Goal: Task Accomplishment & Management: Complete application form

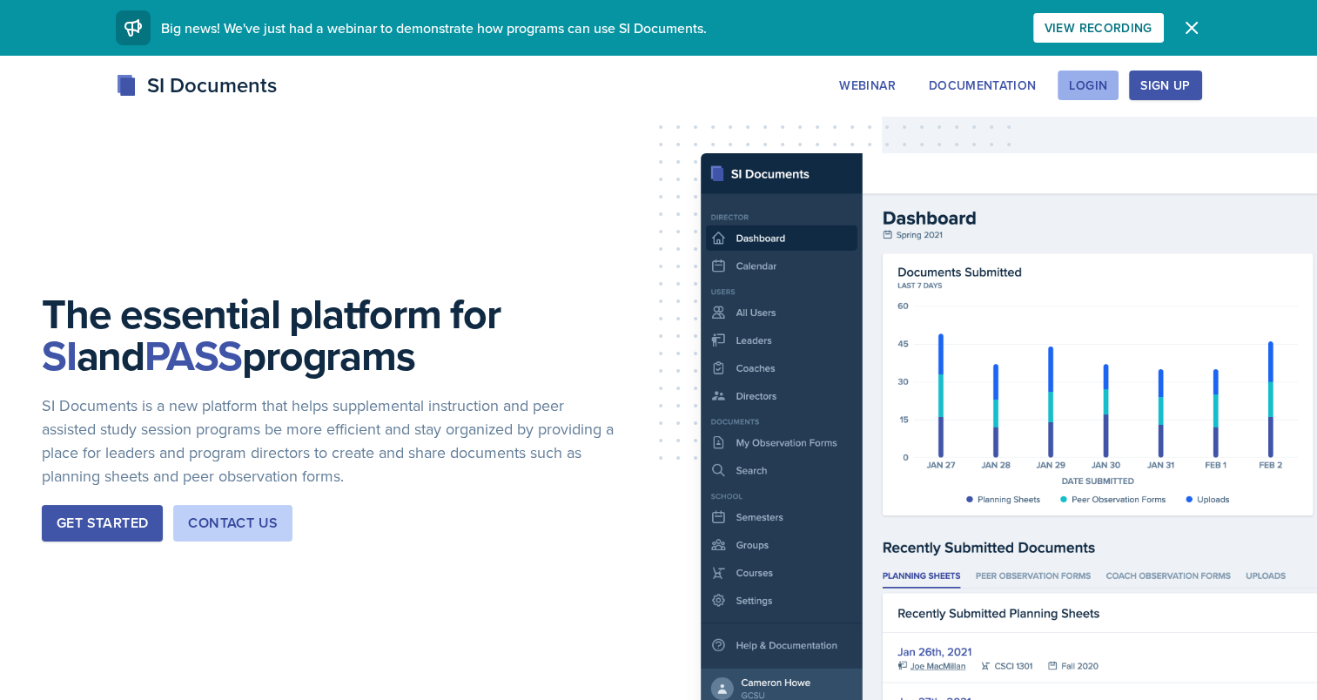
click at [1090, 84] on div "Login" at bounding box center [1088, 85] width 38 height 14
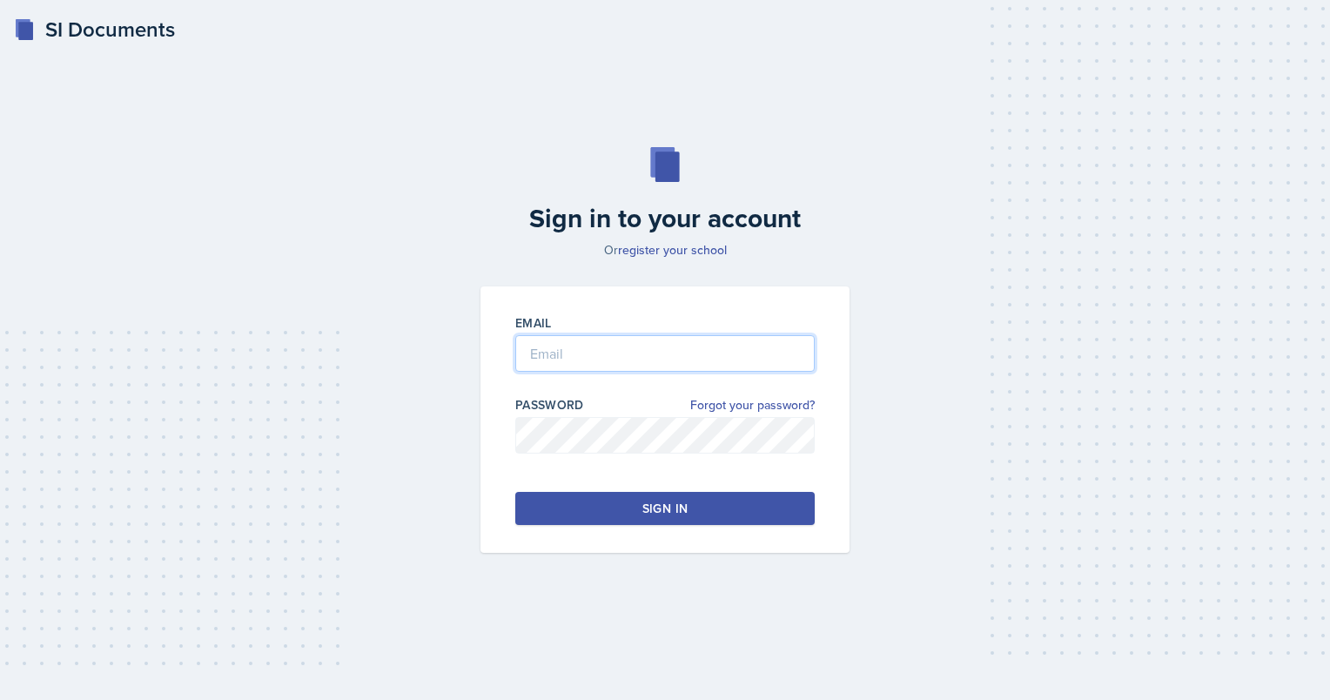
type input "[EMAIL_ADDRESS][DOMAIN_NAME]"
click at [619, 515] on button "Sign in" at bounding box center [664, 508] width 299 height 33
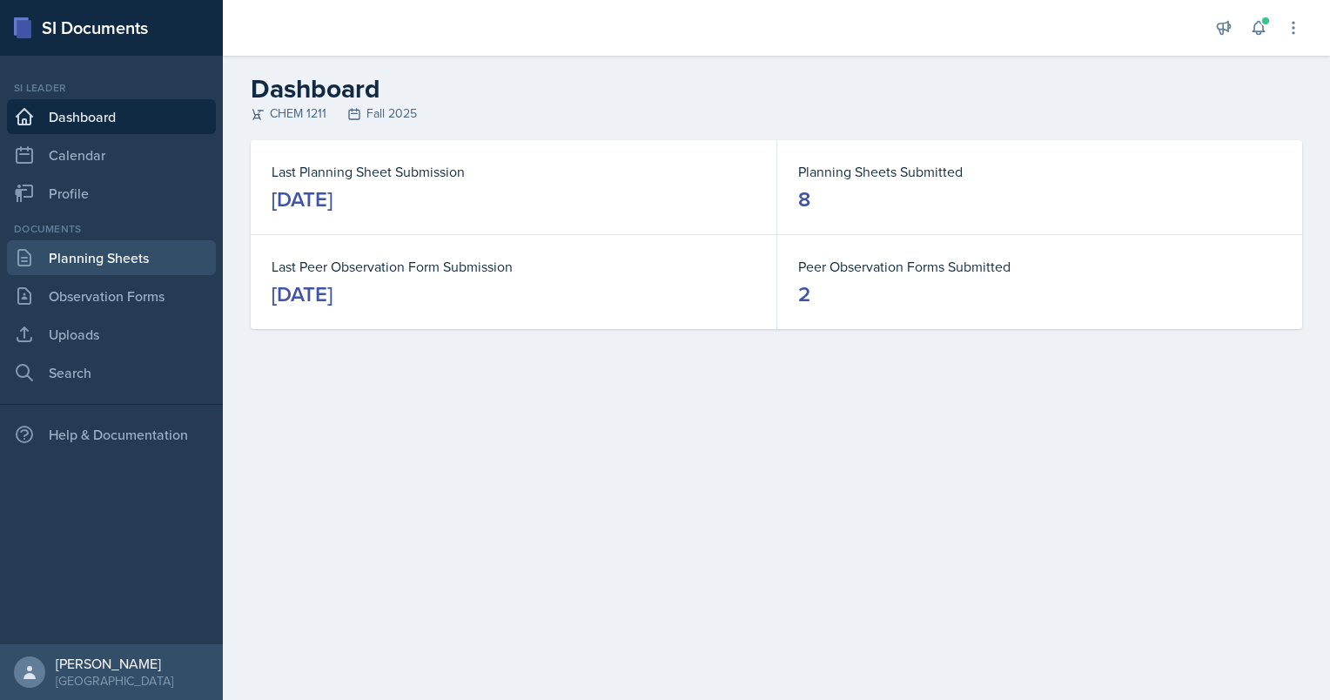
click at [115, 257] on link "Planning Sheets" at bounding box center [111, 257] width 209 height 35
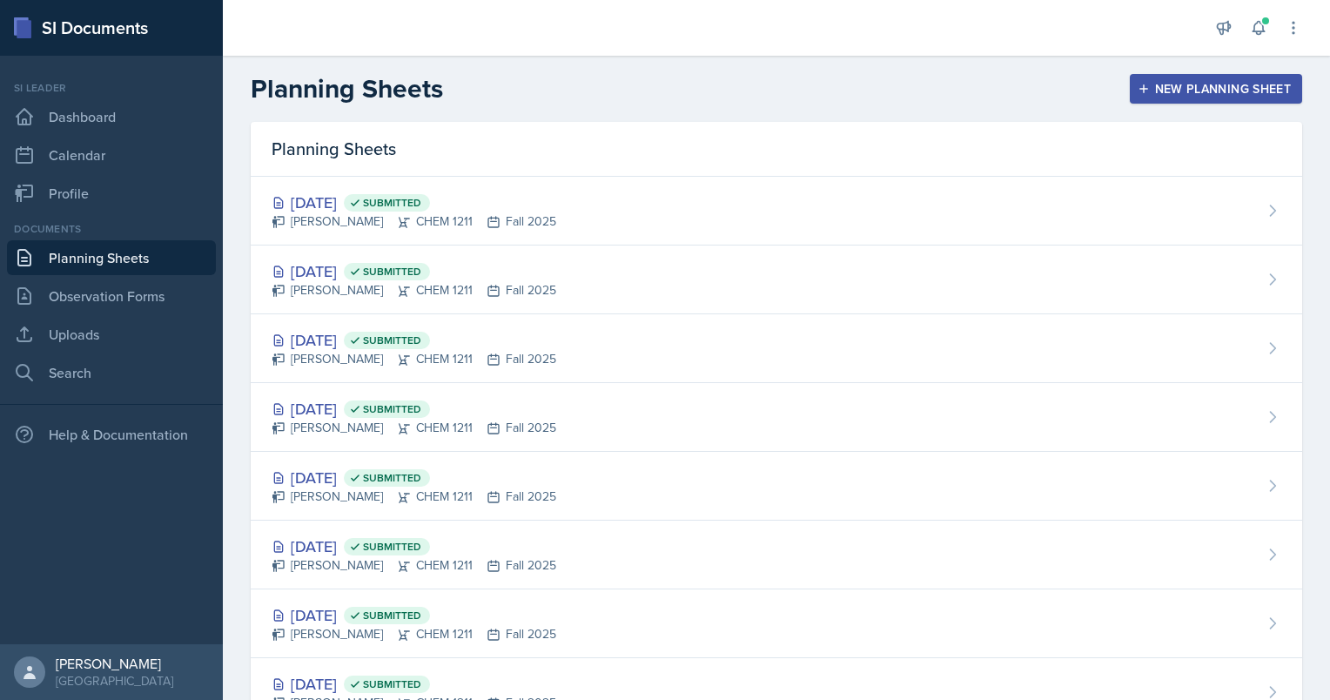
click at [1138, 87] on icon "button" at bounding box center [1144, 89] width 12 height 12
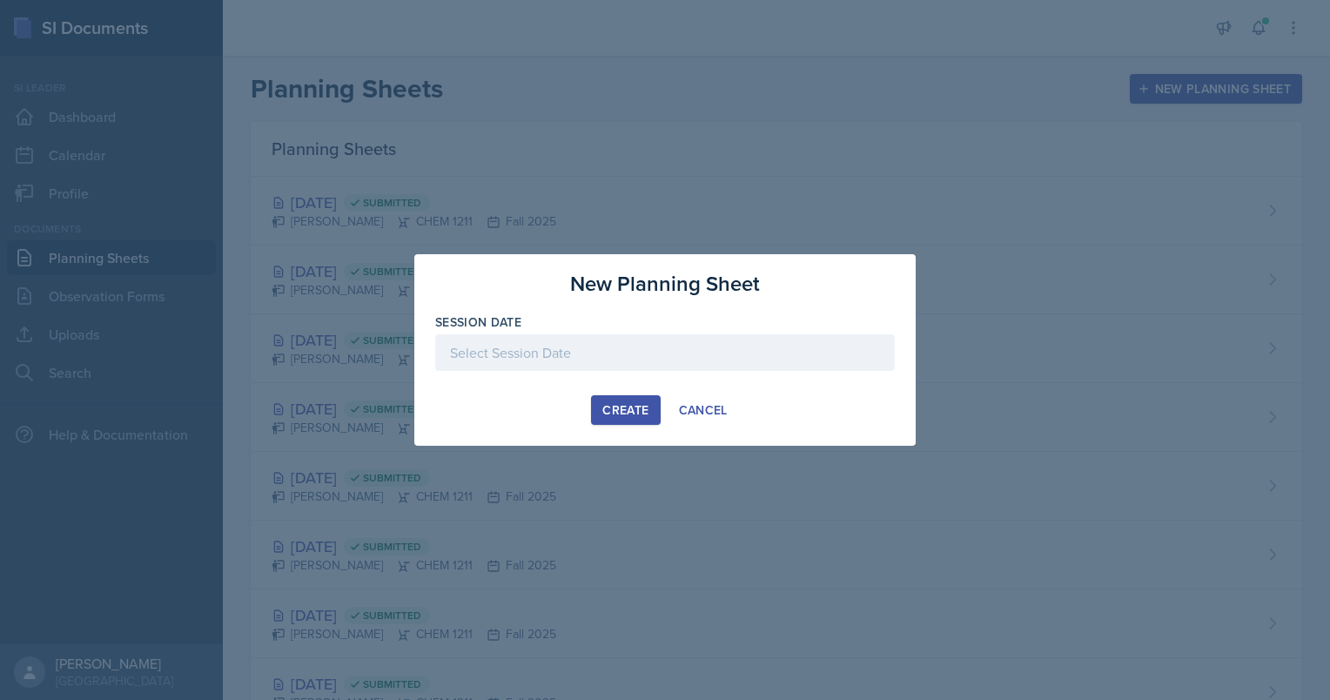
click at [588, 356] on div at bounding box center [665, 352] width 460 height 37
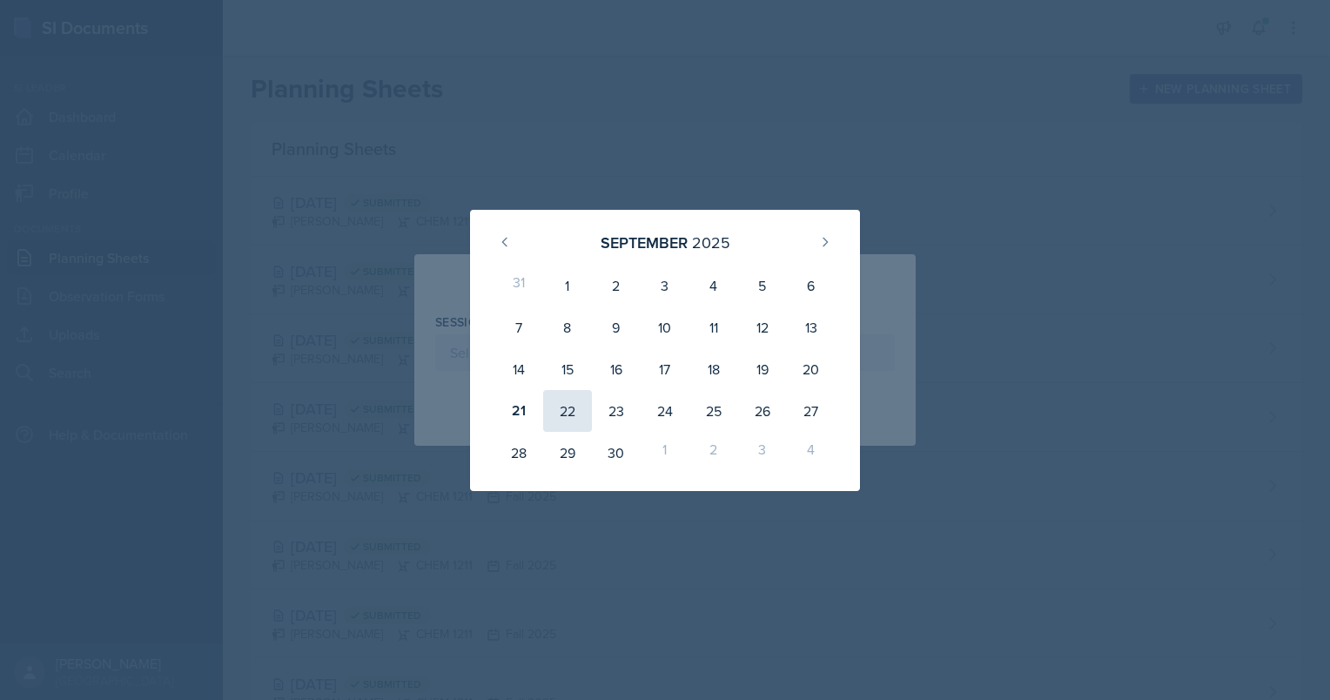
click at [554, 404] on div "22" at bounding box center [567, 411] width 49 height 42
type input "[DATE]"
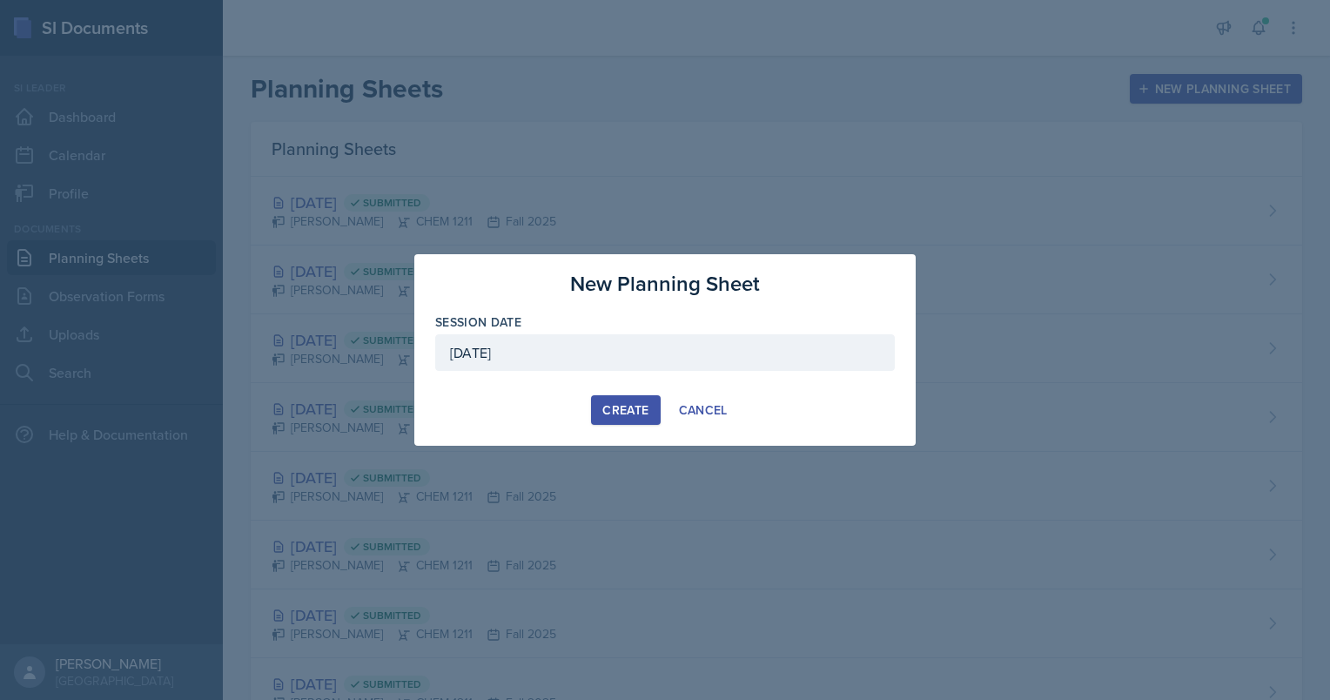
click at [633, 415] on div "Create" at bounding box center [625, 410] width 46 height 14
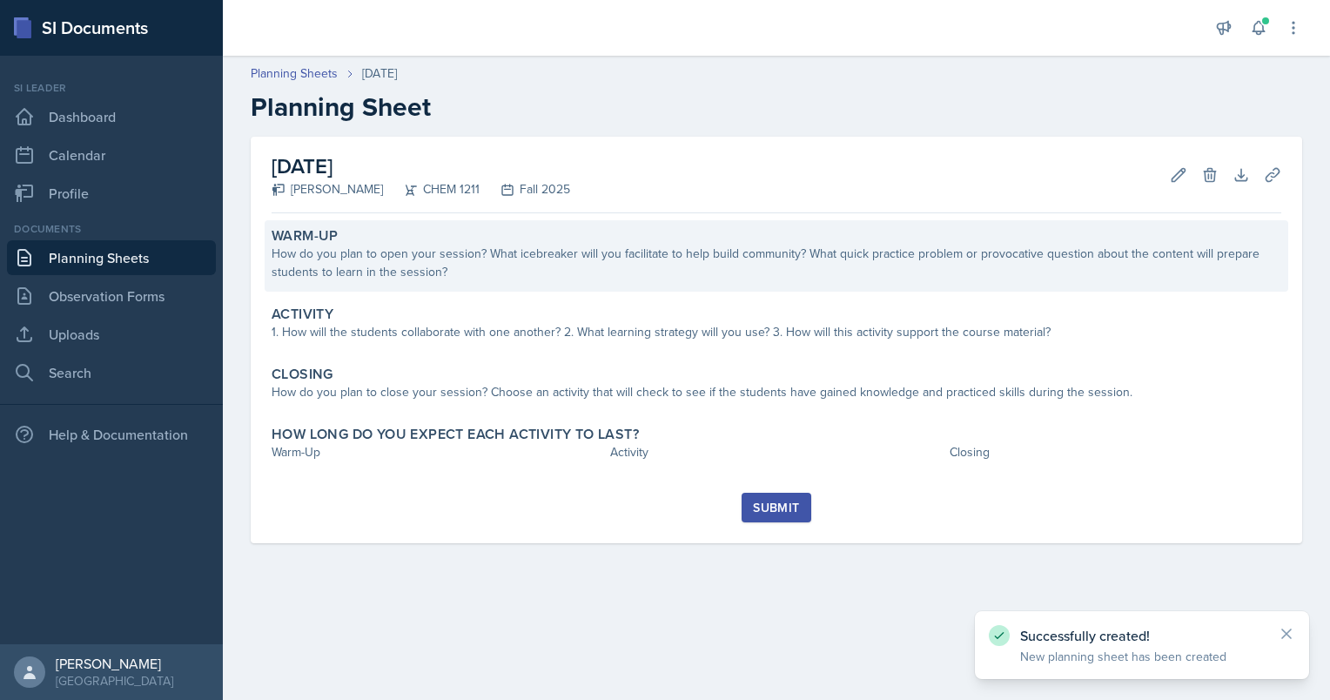
click at [483, 245] on div "How do you plan to open your session? What icebreaker will you facilitate to he…" at bounding box center [777, 263] width 1010 height 37
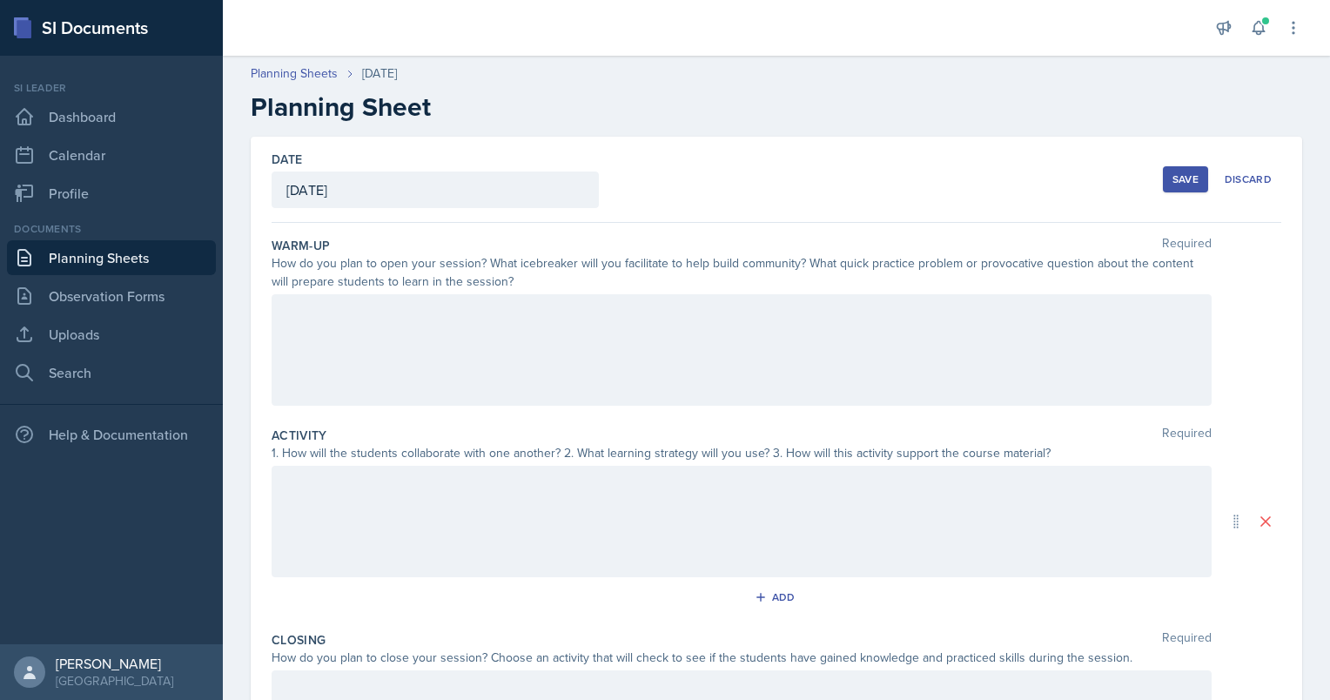
click at [400, 299] on div at bounding box center [742, 349] width 940 height 111
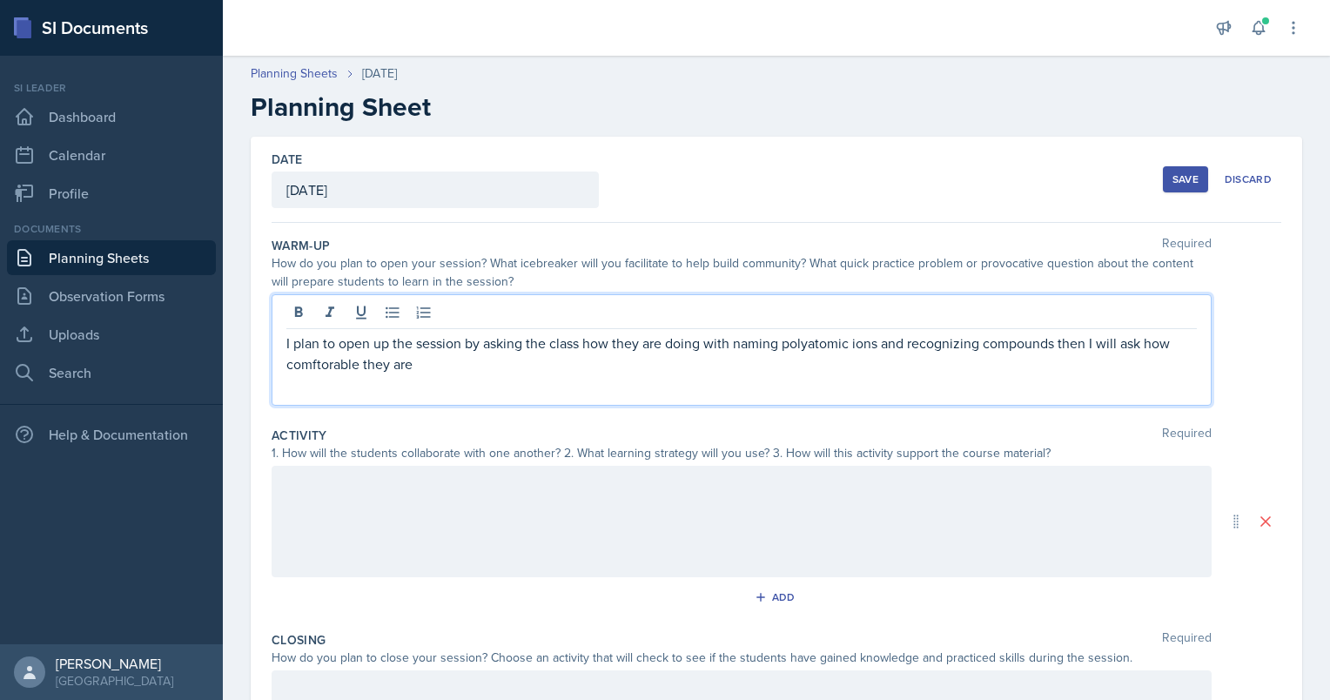
click at [352, 344] on p "I plan to open up the session by asking the class how they are doing with namin…" at bounding box center [741, 353] width 910 height 42
click at [444, 352] on p "I plan to open up the session by asking the class how they are doing with namin…" at bounding box center [741, 353] width 910 height 42
click at [431, 362] on p "I plan to open up the session by asking the class how they are doing with namin…" at bounding box center [741, 353] width 910 height 42
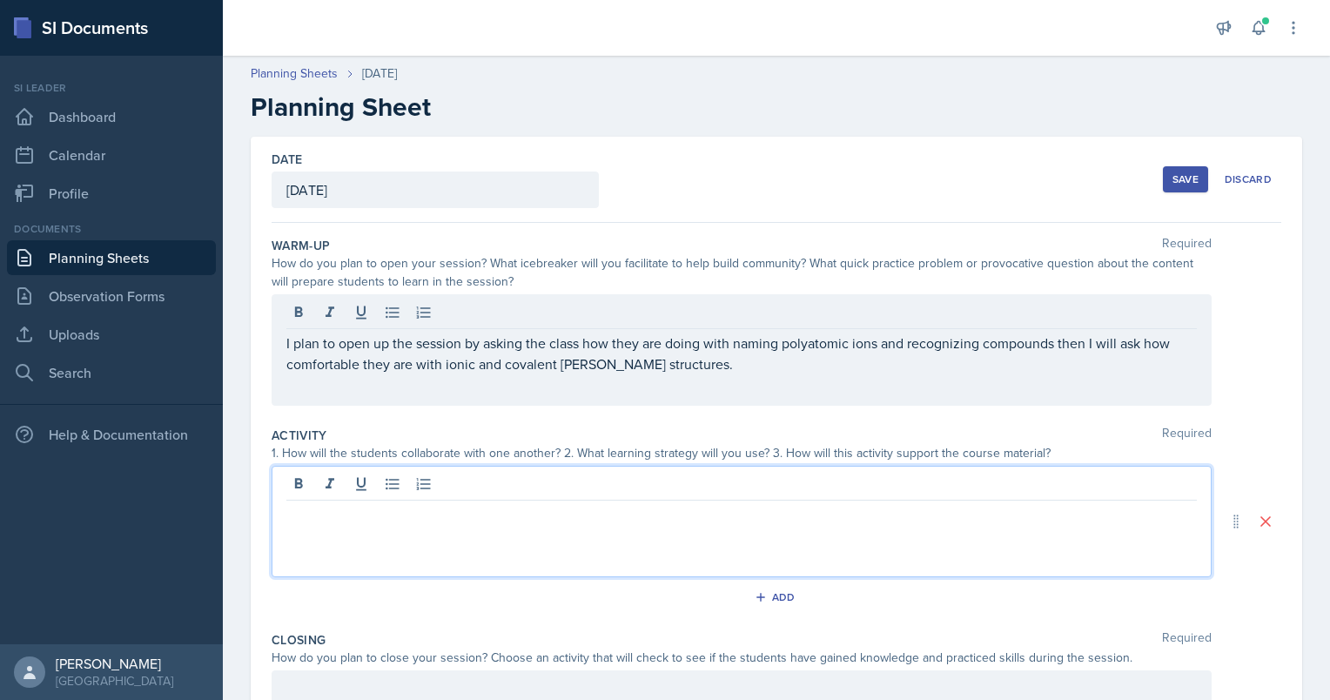
click at [480, 475] on div at bounding box center [742, 521] width 940 height 111
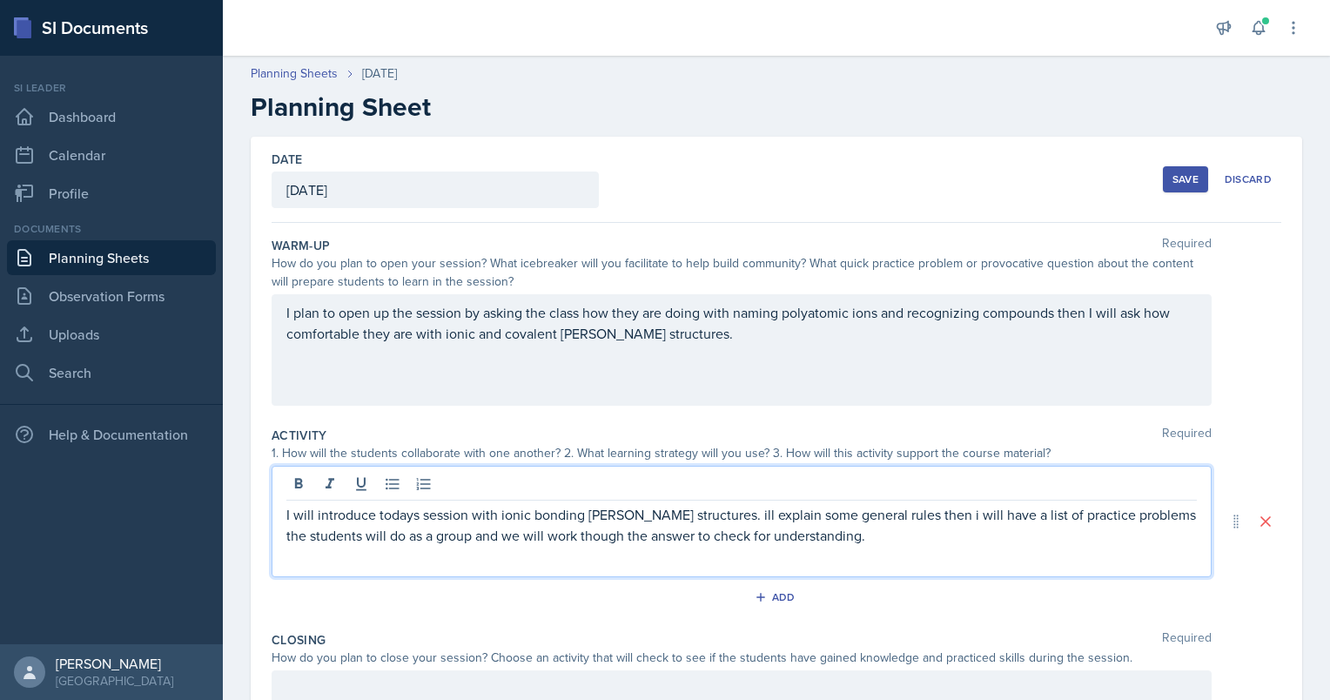
scroll to position [181, 0]
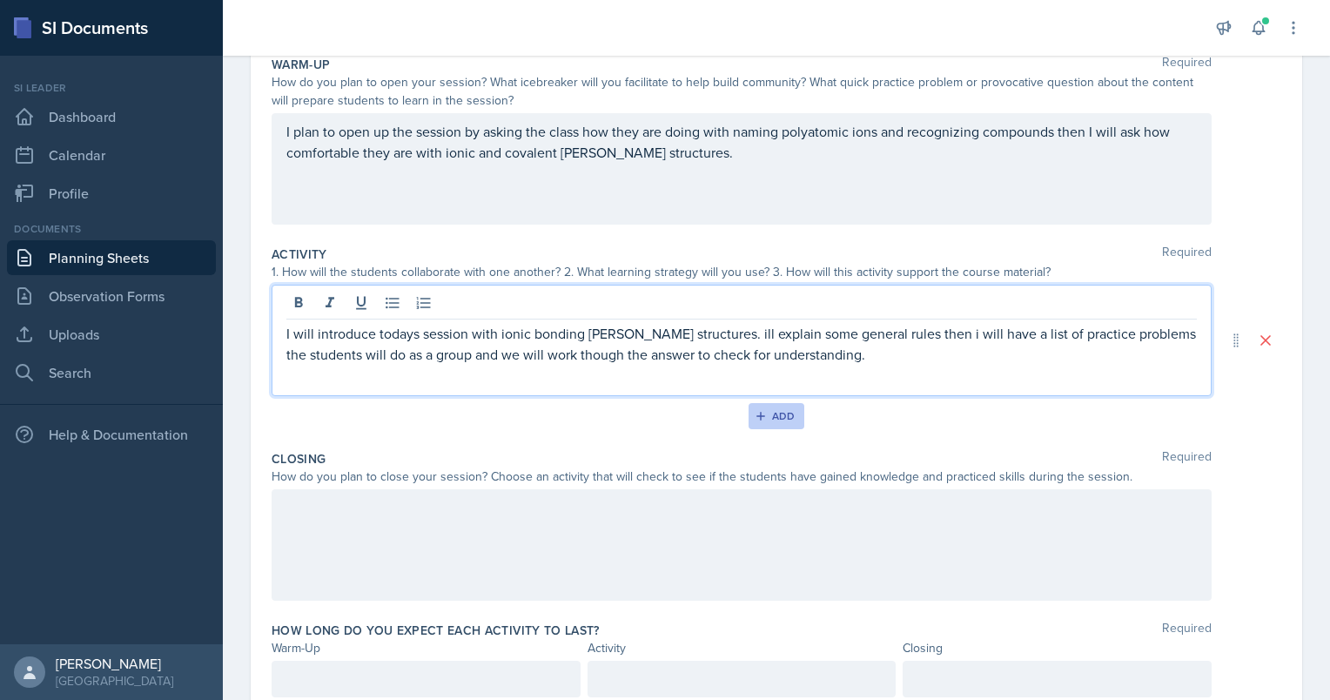
click at [756, 414] on icon "button" at bounding box center [760, 416] width 9 height 9
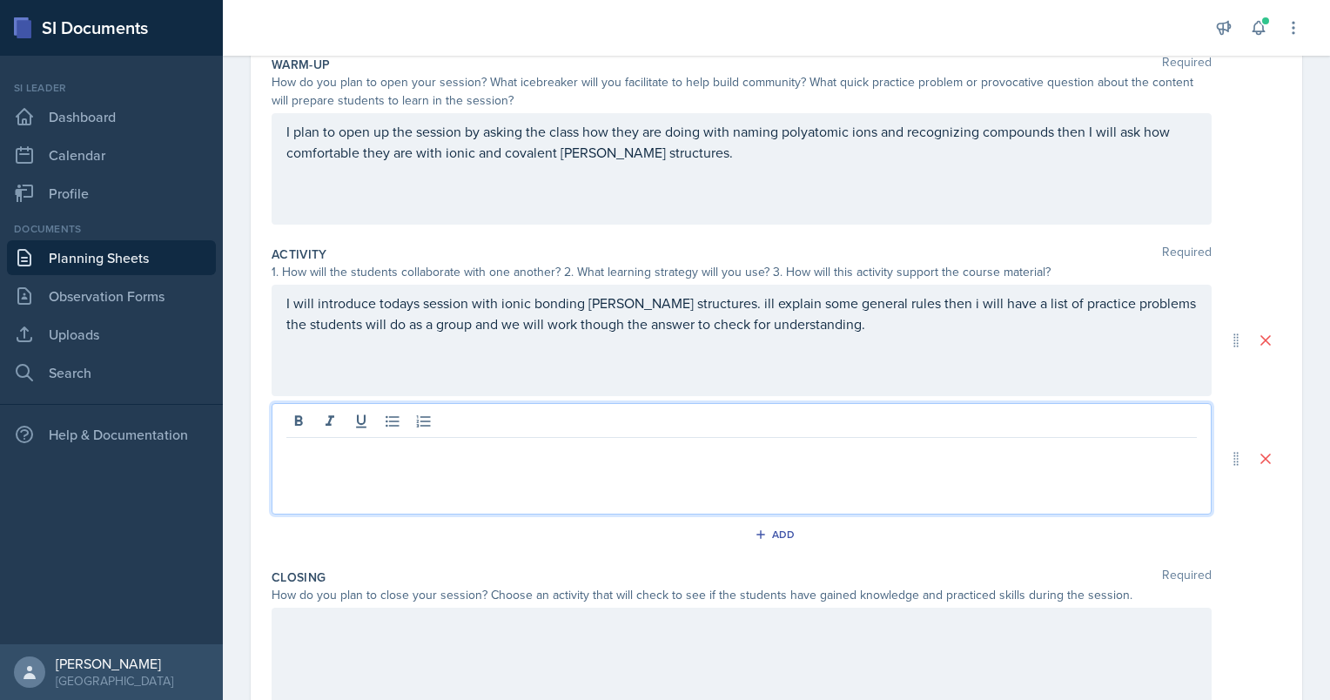
click at [432, 417] on div at bounding box center [742, 458] width 940 height 111
click at [543, 448] on p "we will be drawing [PERSON_NAME] structures" at bounding box center [741, 451] width 910 height 21
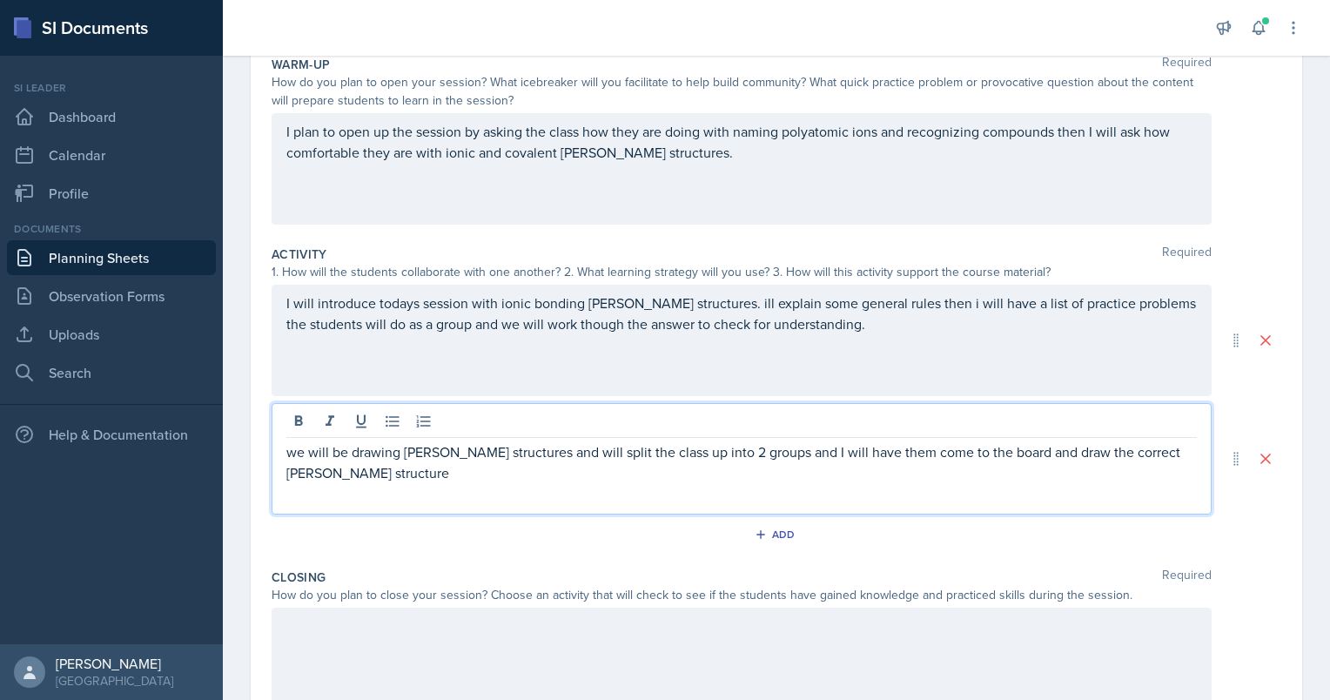
click at [1152, 463] on p "we will be drawing [PERSON_NAME] structures and will split the class up into 2 …" at bounding box center [741, 462] width 910 height 42
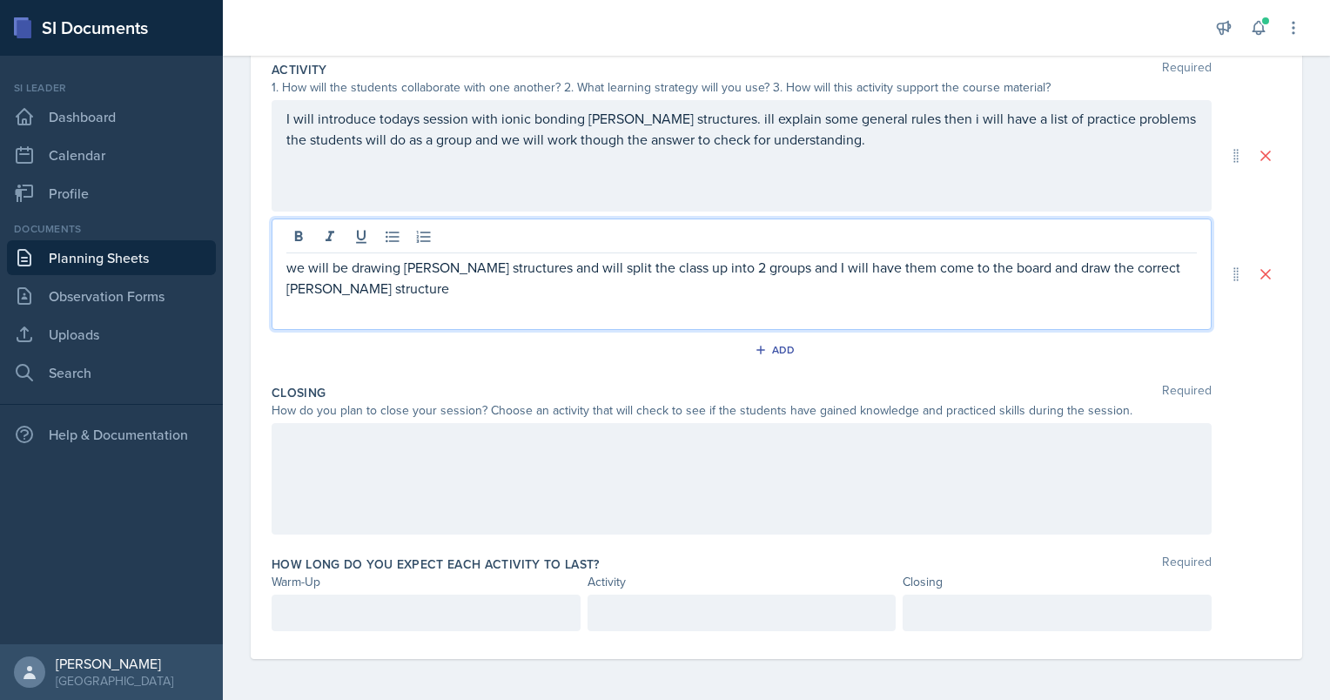
scroll to position [365, 0]
click at [360, 490] on div at bounding box center [742, 479] width 940 height 111
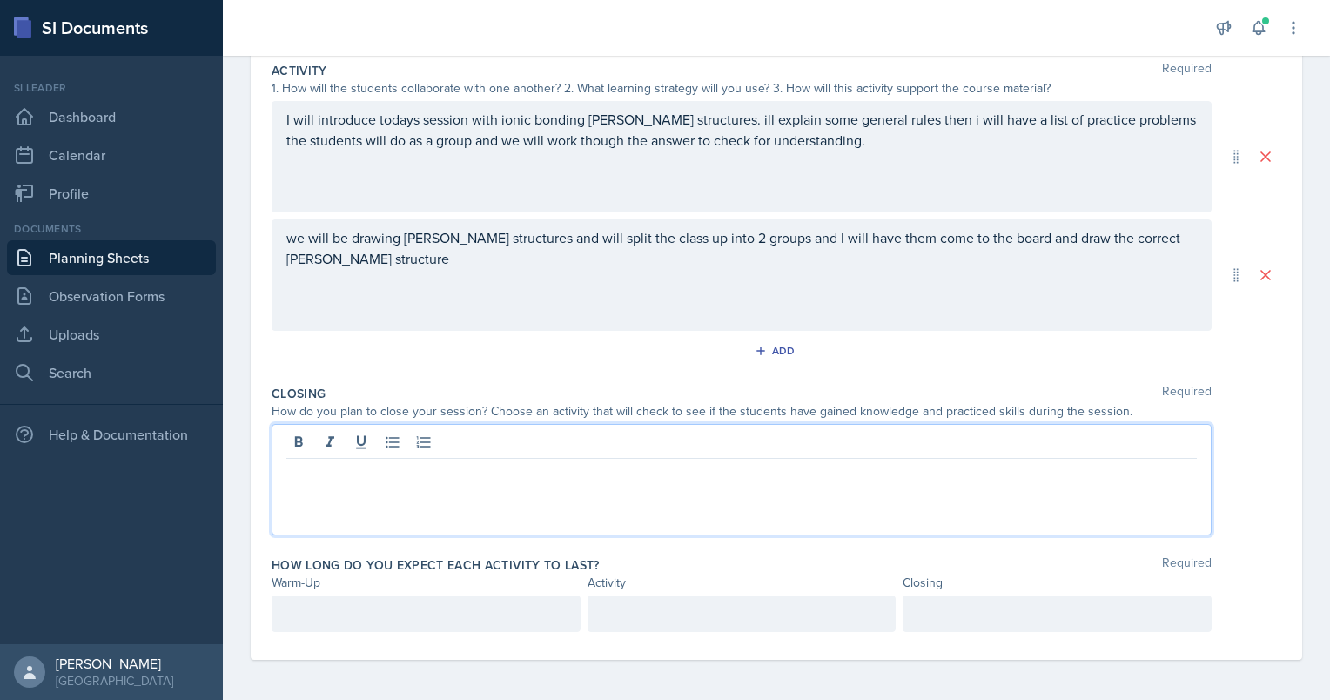
scroll to position [366, 0]
click at [312, 614] on p at bounding box center [425, 612] width 279 height 21
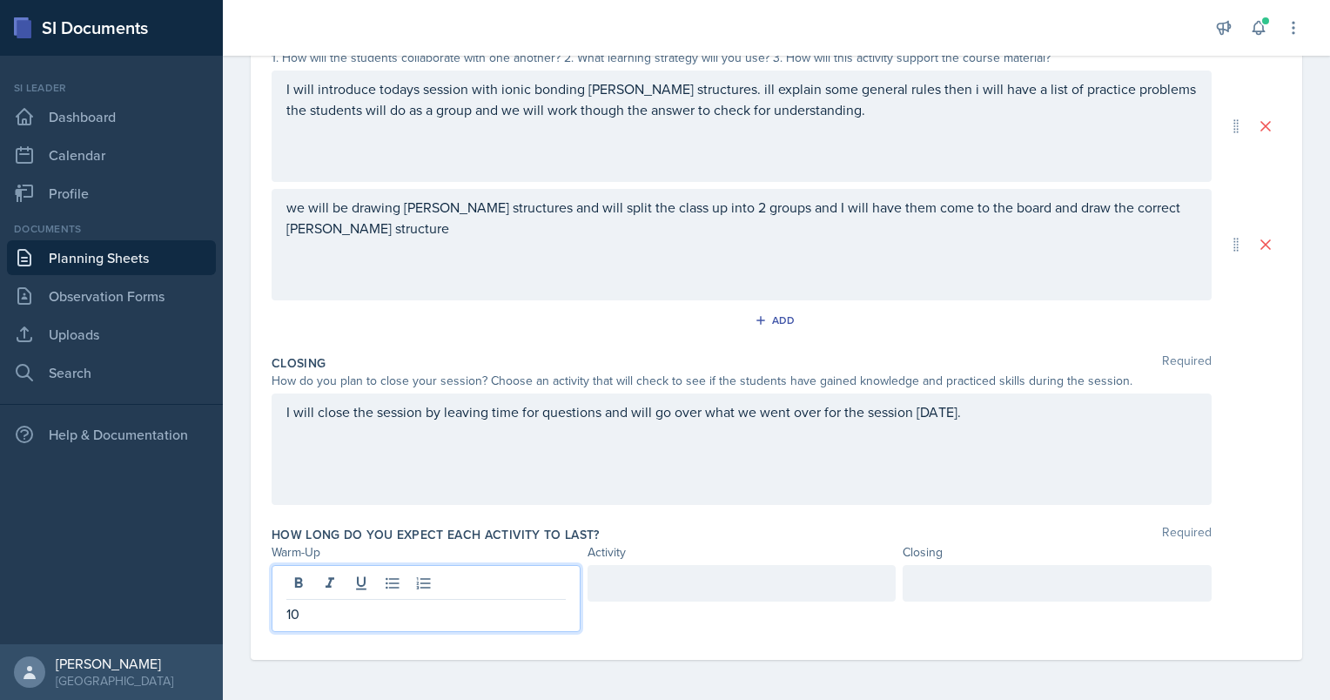
click at [627, 578] on div at bounding box center [741, 583] width 309 height 37
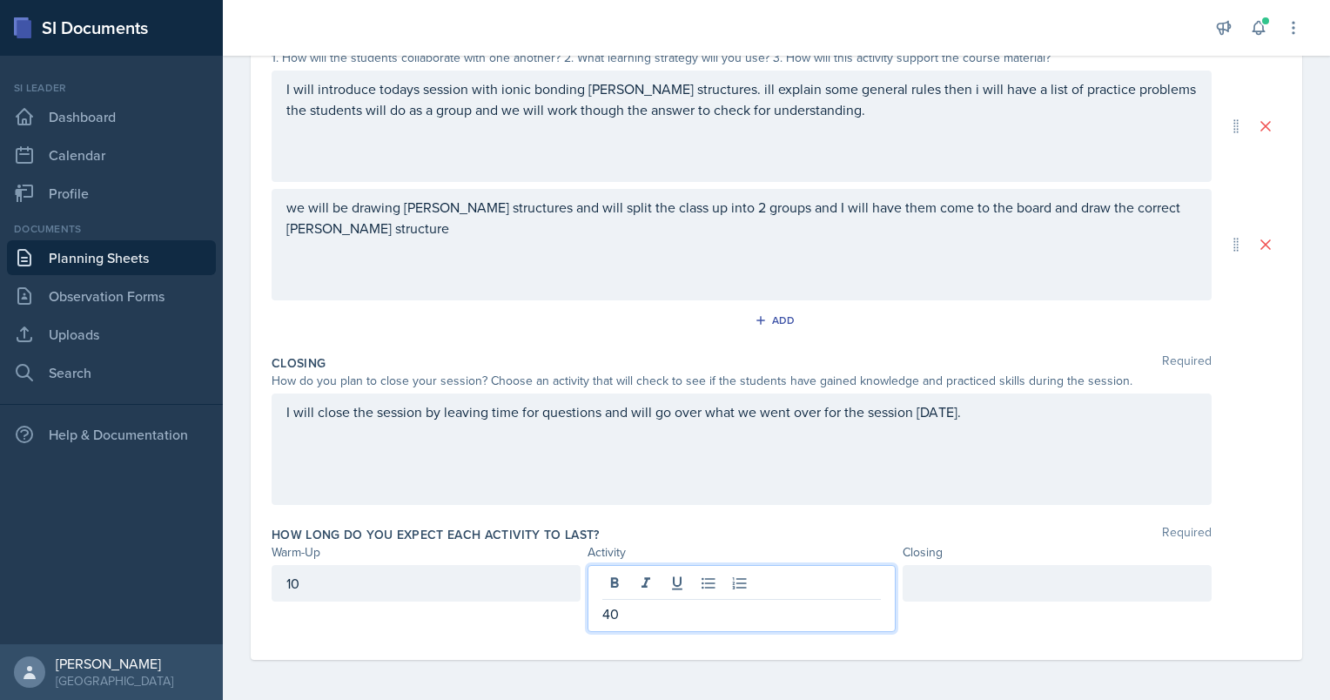
click at [971, 581] on div at bounding box center [1057, 583] width 309 height 37
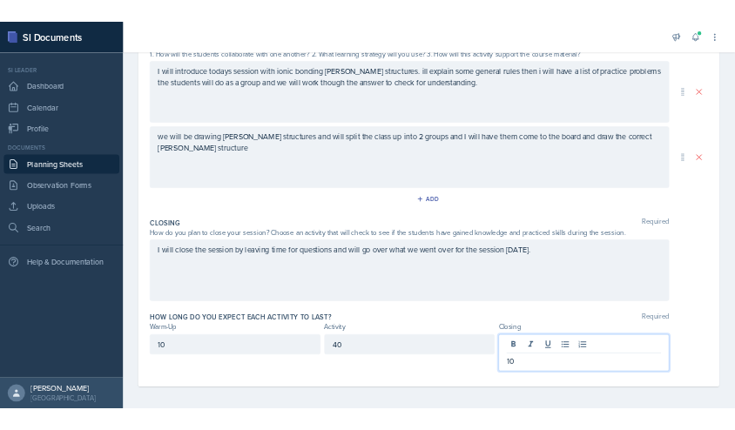
scroll to position [0, 0]
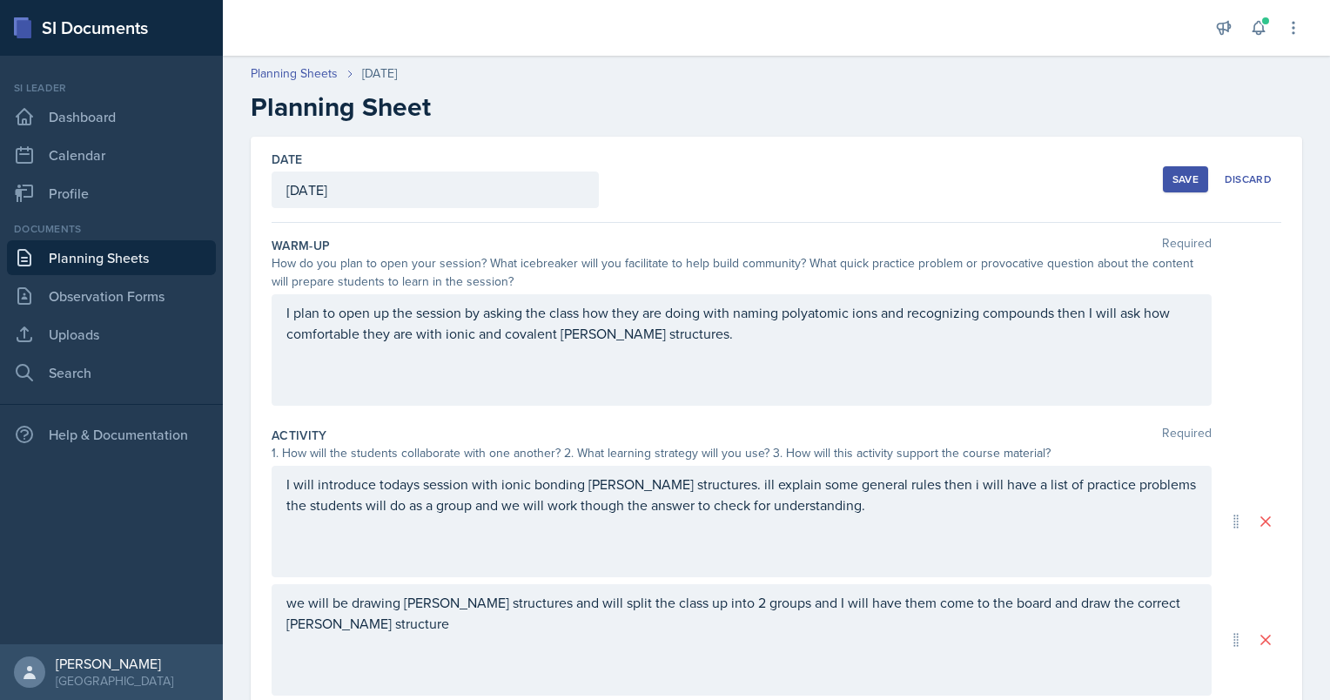
click at [1178, 180] on div "Save" at bounding box center [1185, 179] width 26 height 14
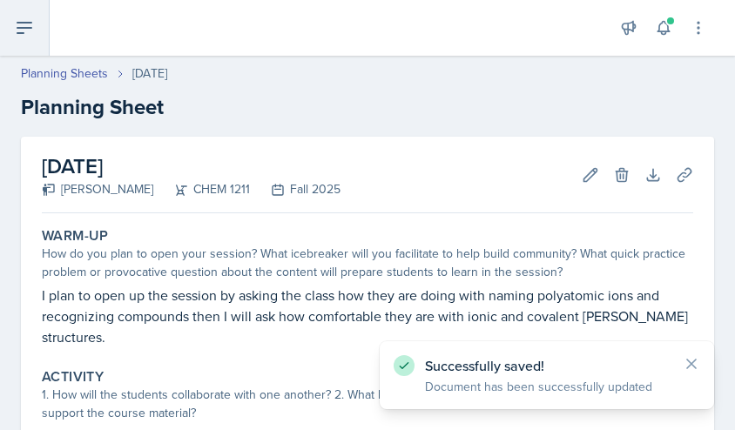
click at [17, 46] on button at bounding box center [25, 28] width 50 height 56
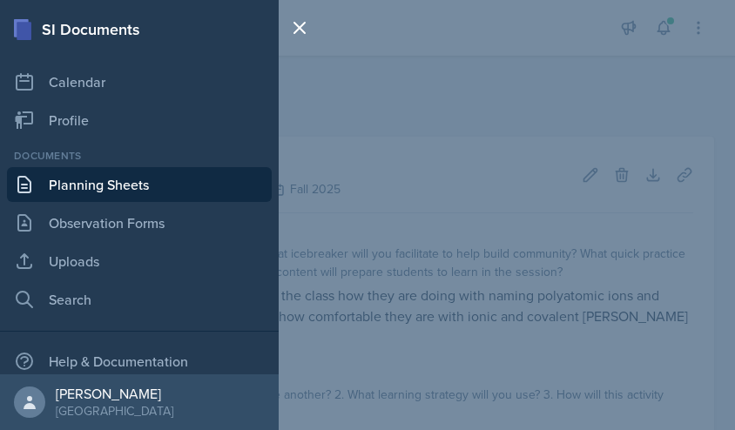
scroll to position [63, 0]
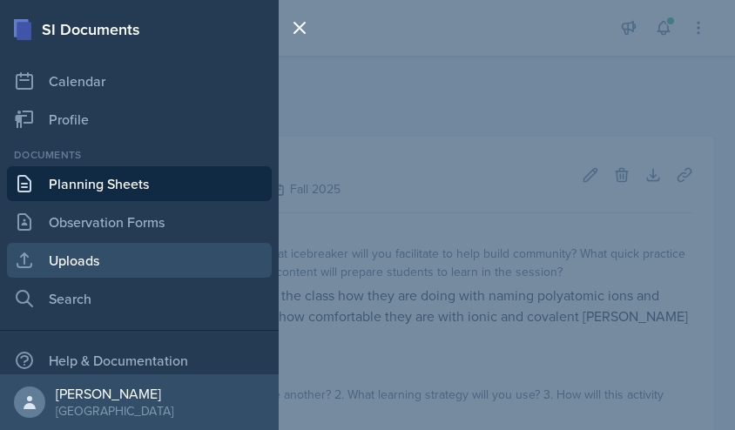
click at [105, 253] on link "Uploads" at bounding box center [139, 260] width 265 height 35
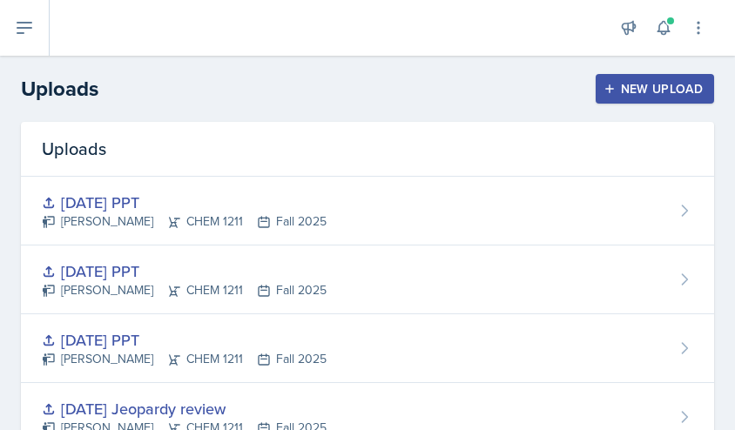
click at [636, 104] on header "Uploads New Upload" at bounding box center [367, 89] width 735 height 66
click at [627, 86] on div "New Upload" at bounding box center [655, 89] width 97 height 14
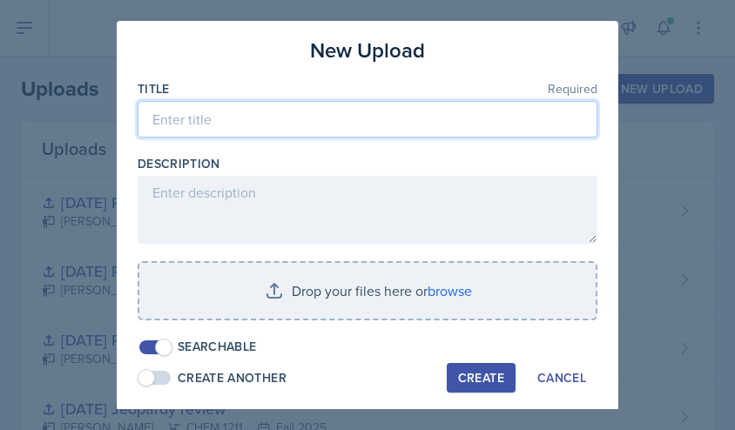
click at [196, 111] on input at bounding box center [368, 119] width 460 height 37
type input "[DATE] PPT"
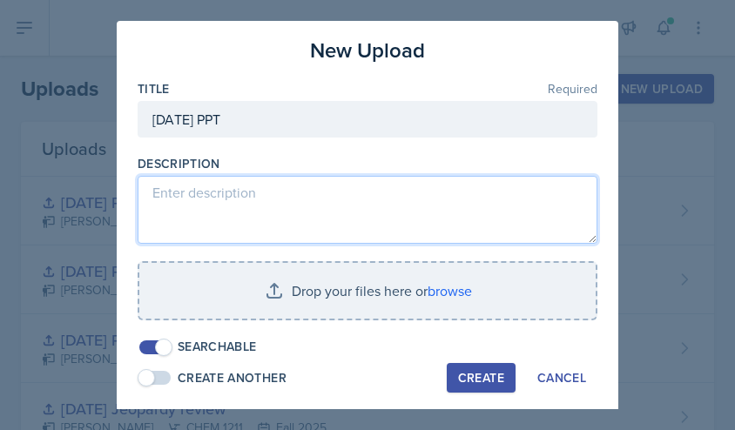
click at [200, 199] on textarea at bounding box center [368, 210] width 460 height 68
type textarea "Powerpoint for Mondays session"
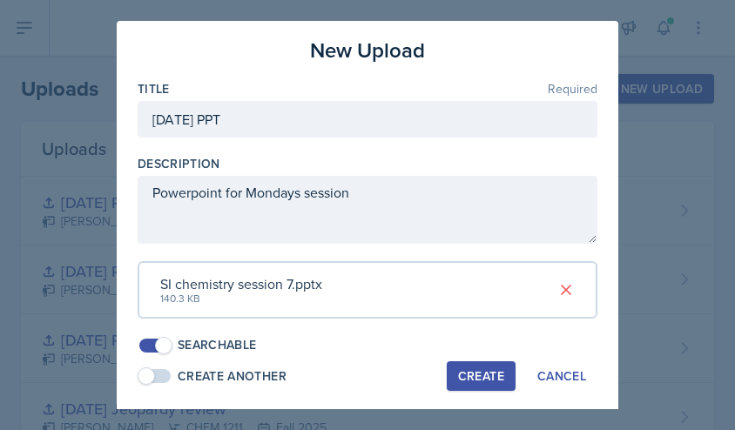
click at [480, 379] on div "Create" at bounding box center [481, 376] width 46 height 14
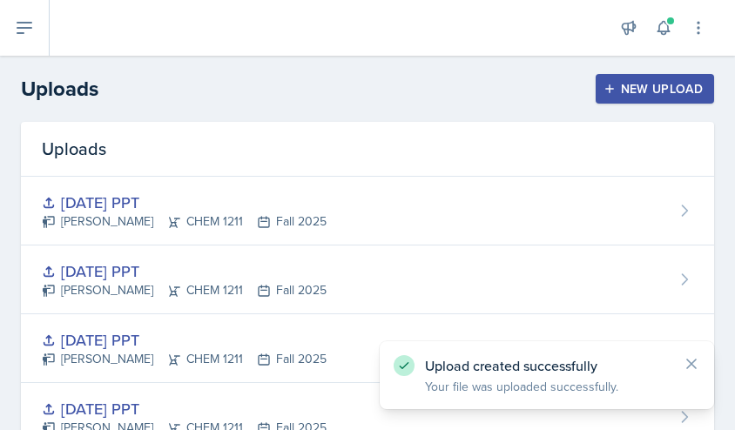
click at [51, 28] on div "Announcements New Announcement Title Message Create Notifications [DATE] 1:25 P…" at bounding box center [392, 28] width 685 height 56
click at [36, 28] on button at bounding box center [25, 28] width 50 height 56
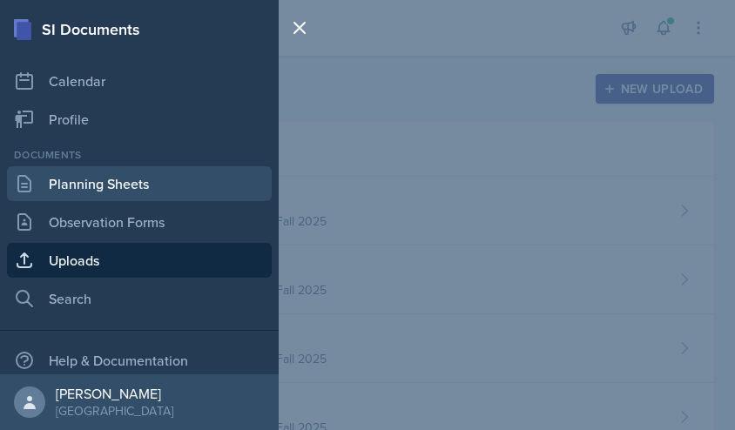
click at [104, 196] on link "Planning Sheets" at bounding box center [139, 183] width 265 height 35
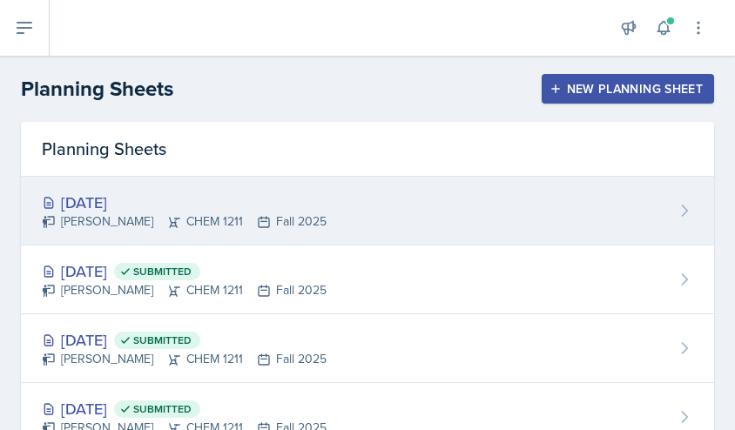
click at [210, 210] on div "[DATE]" at bounding box center [184, 202] width 285 height 23
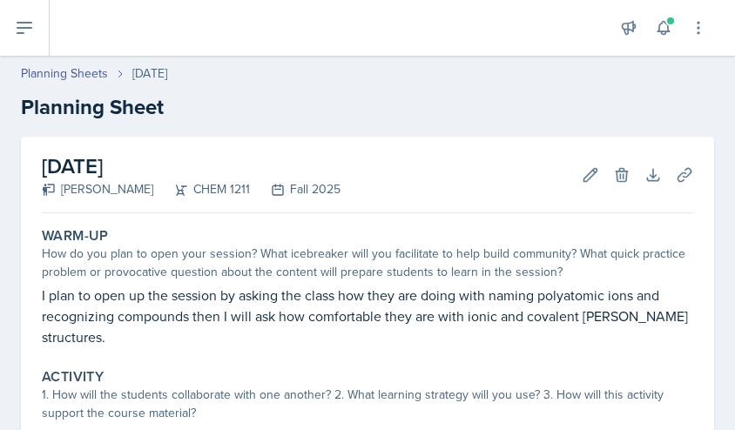
scroll to position [438, 0]
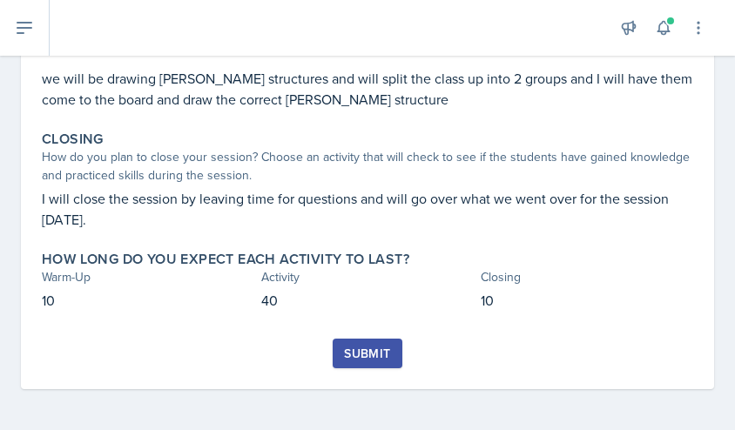
click at [344, 363] on button "Submit" at bounding box center [366, 354] width 69 height 30
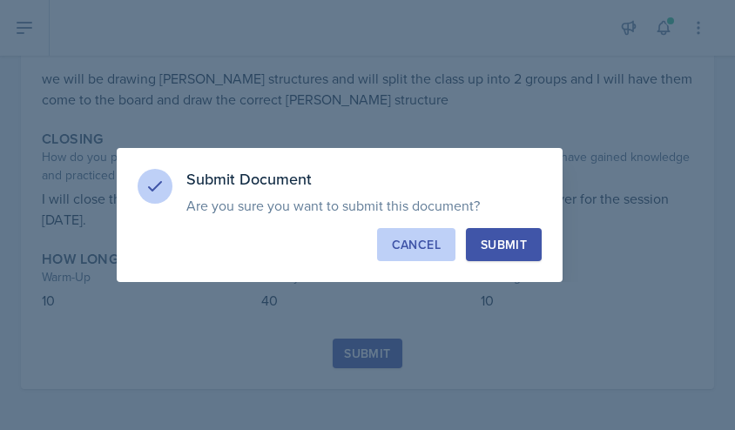
click at [401, 238] on div "Cancel" at bounding box center [416, 244] width 49 height 17
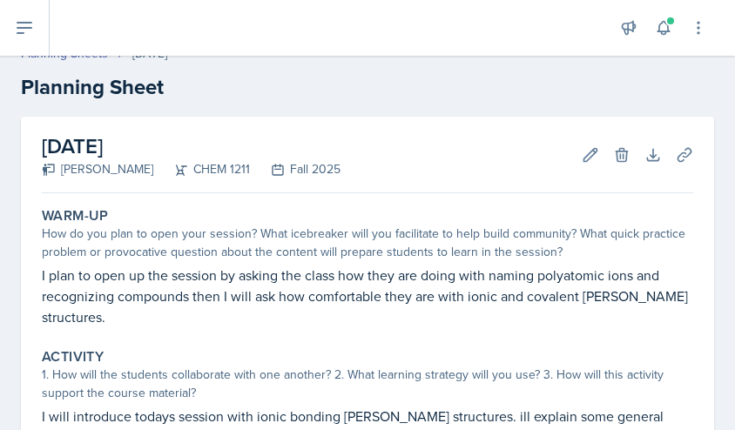
scroll to position [0, 0]
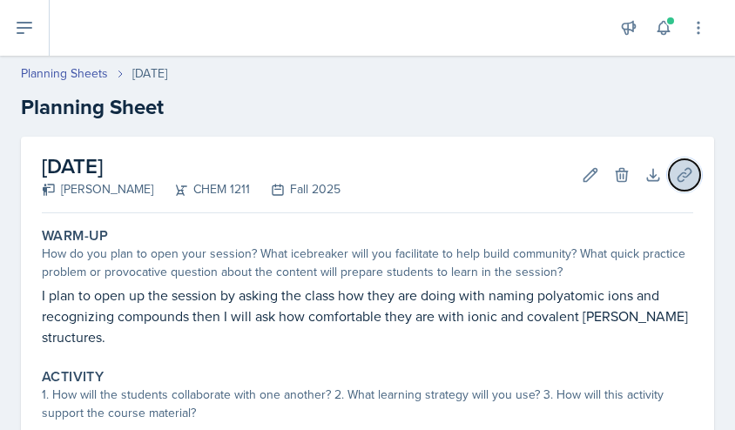
click at [678, 174] on icon at bounding box center [683, 174] width 17 height 17
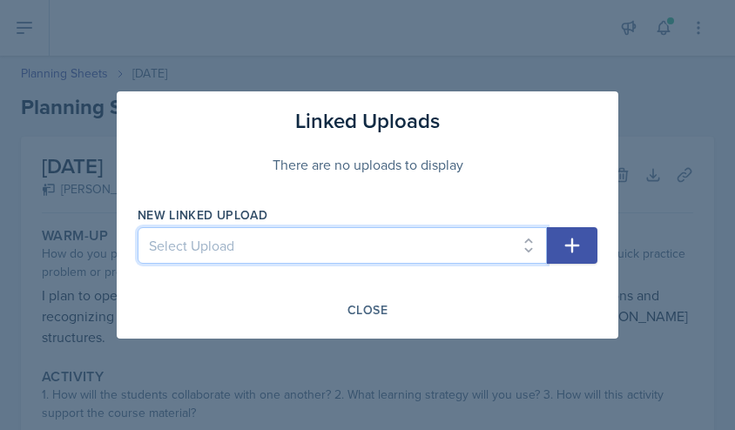
click at [207, 243] on select "Select Upload SI training mock session PPT [DATE] PPT [DATE] ppt [DATE] ppt [DA…" at bounding box center [342, 245] width 409 height 37
select select "2a5cbbdb-b161-4911-a2e8-0aaea362d4b3"
click at [138, 227] on select "Select Upload SI training mock session PPT [DATE] PPT [DATE] ppt [DATE] ppt [DA…" at bounding box center [342, 245] width 409 height 37
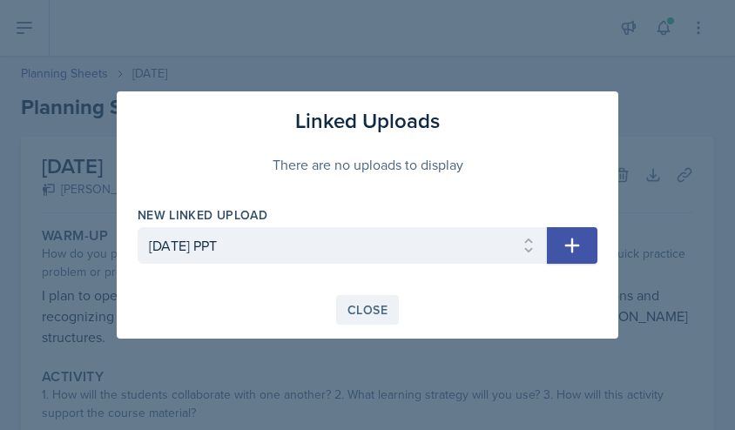
click at [382, 305] on div "Close" at bounding box center [367, 310] width 40 height 14
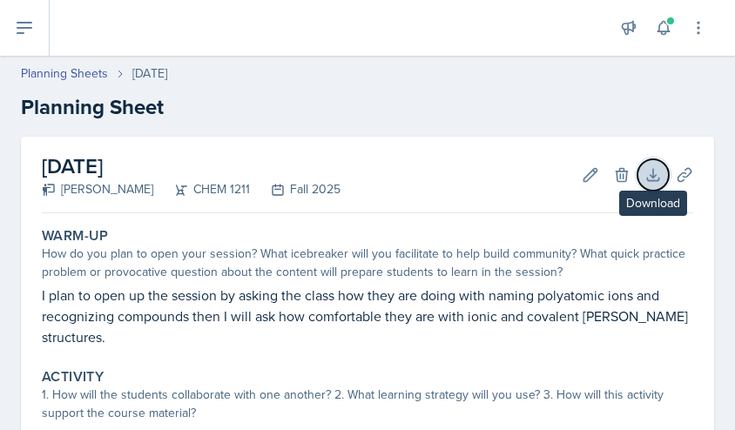
click at [637, 168] on button "Download" at bounding box center [652, 174] width 31 height 31
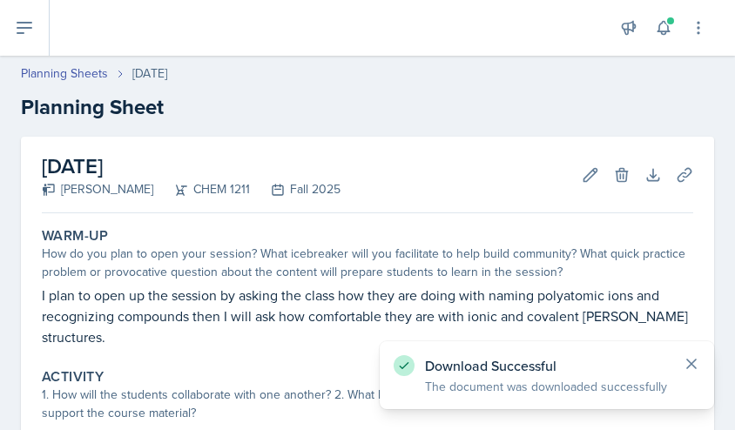
click at [686, 356] on icon at bounding box center [690, 363] width 17 height 17
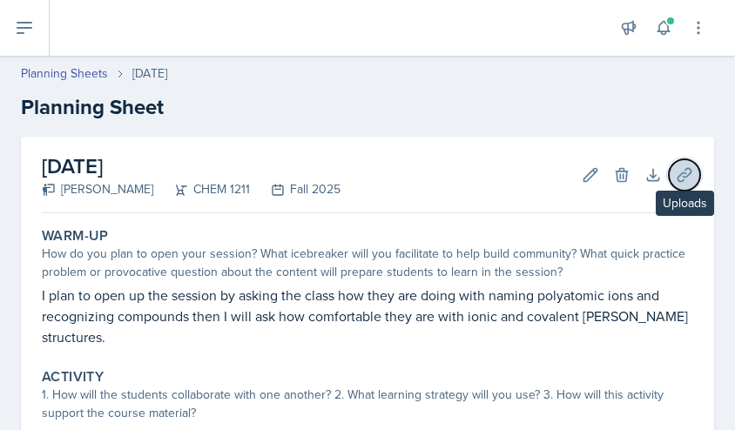
click at [675, 176] on icon at bounding box center [683, 174] width 17 height 17
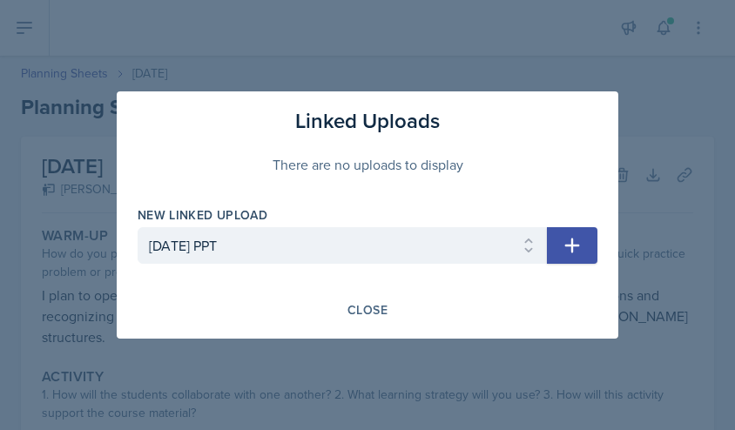
click at [577, 252] on icon "button" at bounding box center [571, 245] width 21 height 21
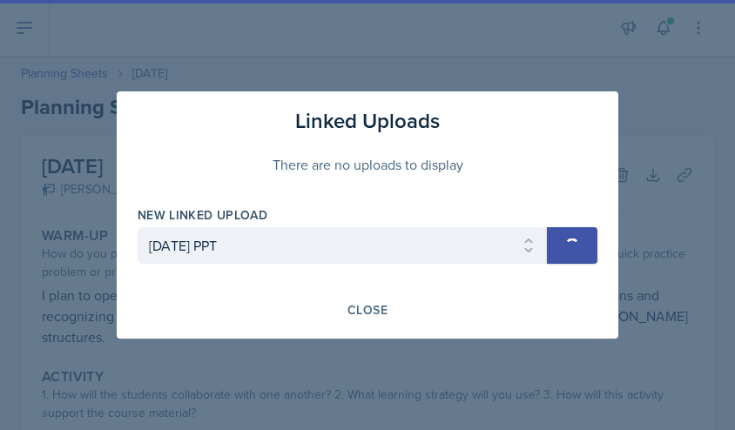
select select
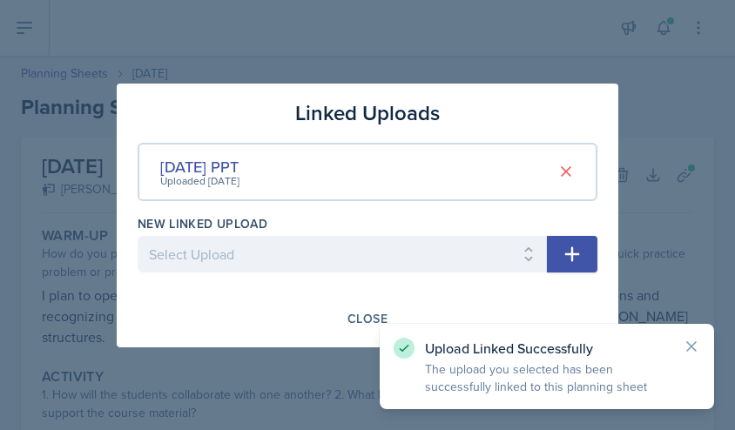
click at [654, 276] on div at bounding box center [367, 215] width 735 height 430
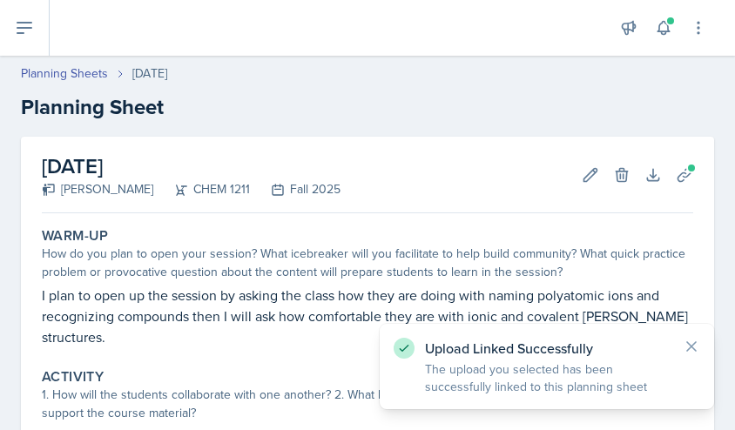
scroll to position [438, 0]
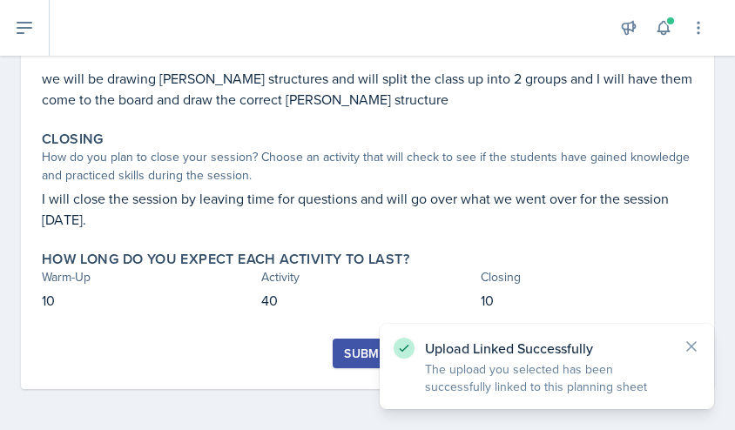
click at [350, 349] on div "Submit" at bounding box center [367, 353] width 46 height 14
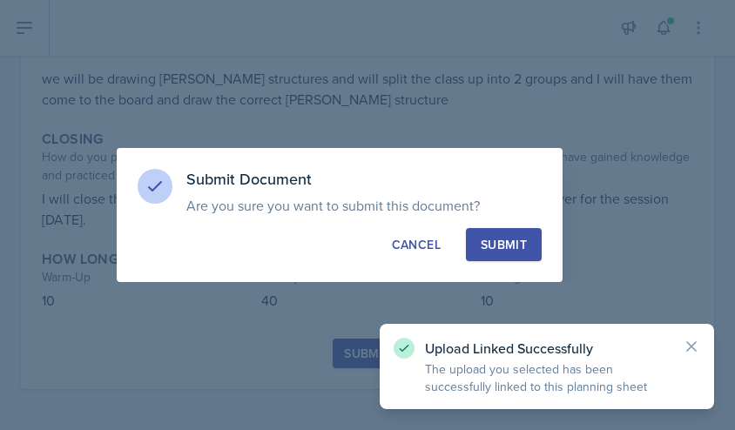
click at [500, 252] on div "Submit" at bounding box center [503, 244] width 46 height 17
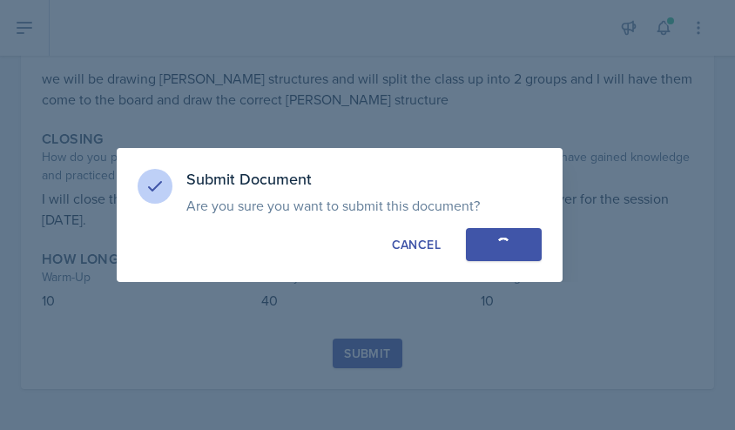
scroll to position [387, 0]
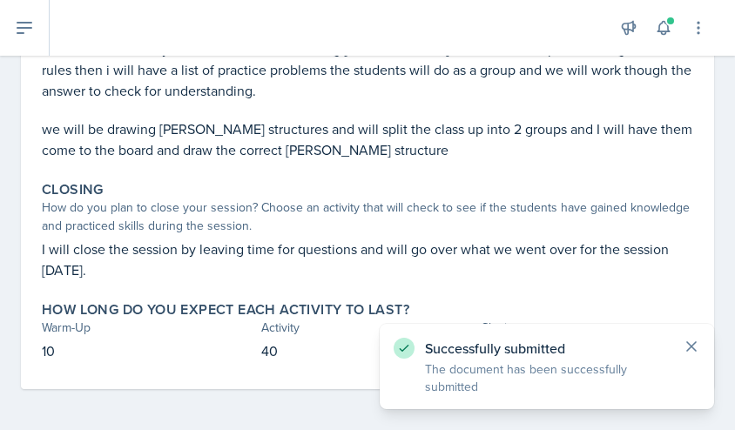
click at [692, 352] on icon at bounding box center [690, 346] width 17 height 17
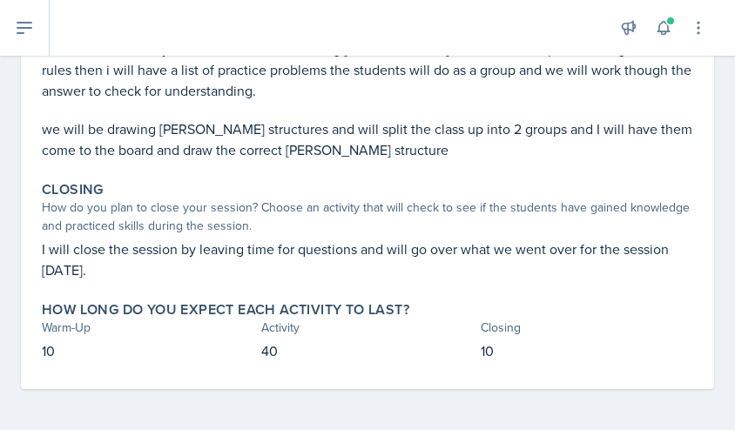
scroll to position [0, 0]
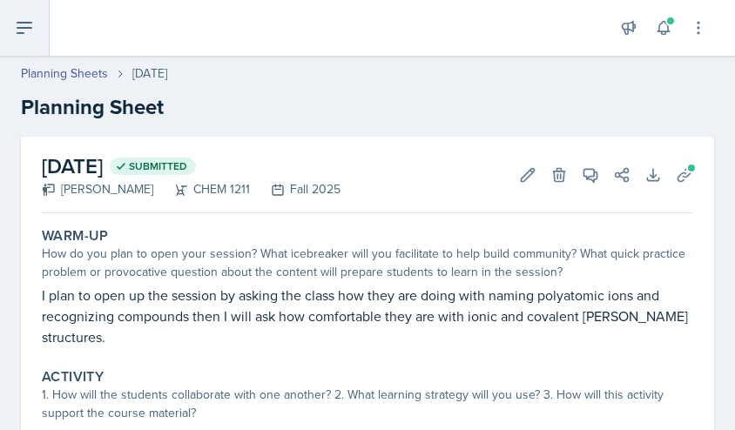
click at [24, 44] on button at bounding box center [25, 28] width 50 height 56
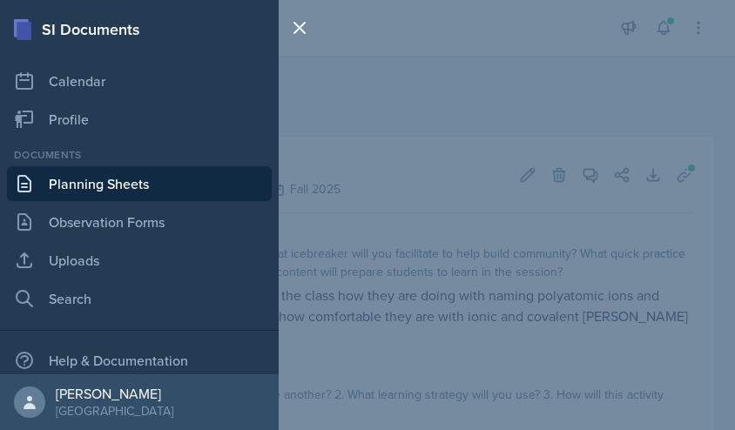
click at [113, 181] on link "Planning Sheets" at bounding box center [139, 183] width 265 height 35
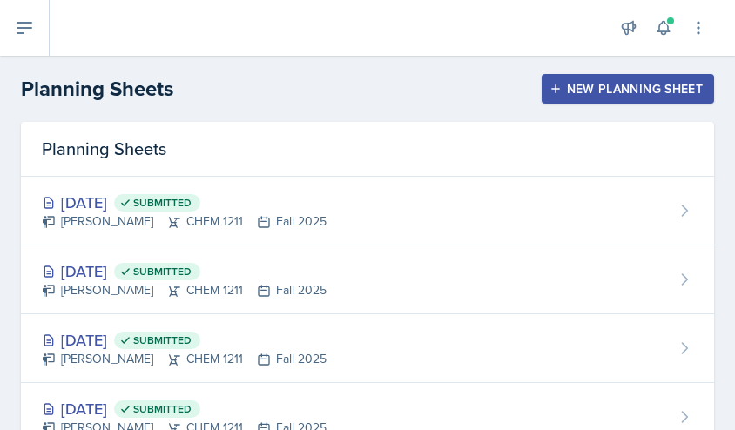
click at [593, 85] on div "New Planning Sheet" at bounding box center [628, 89] width 150 height 14
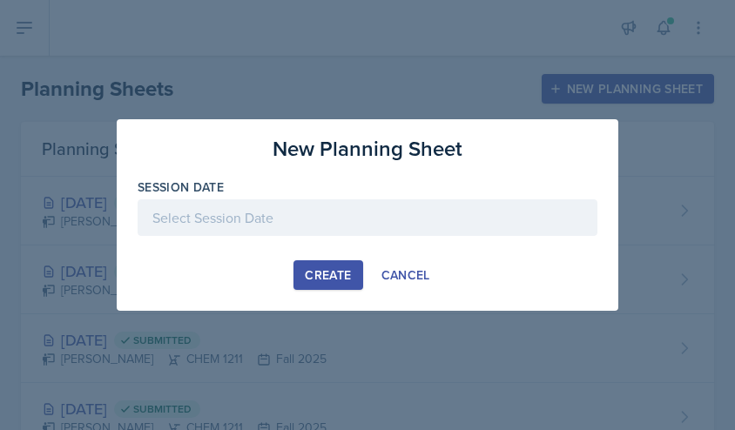
click at [267, 220] on div at bounding box center [368, 217] width 460 height 37
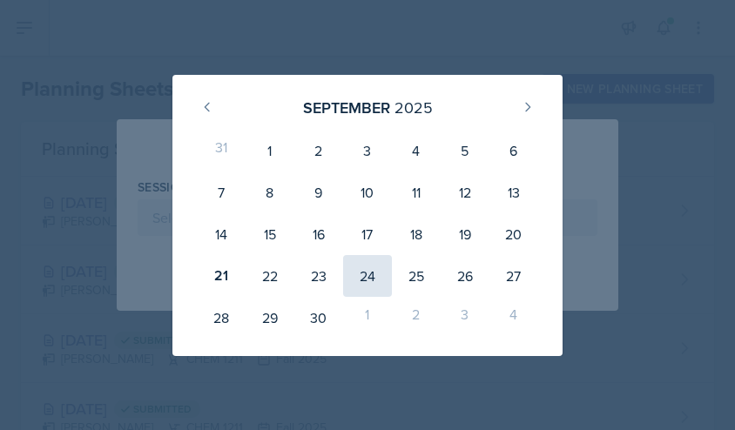
click at [363, 275] on div "24" at bounding box center [367, 276] width 49 height 42
type input "[DATE]"
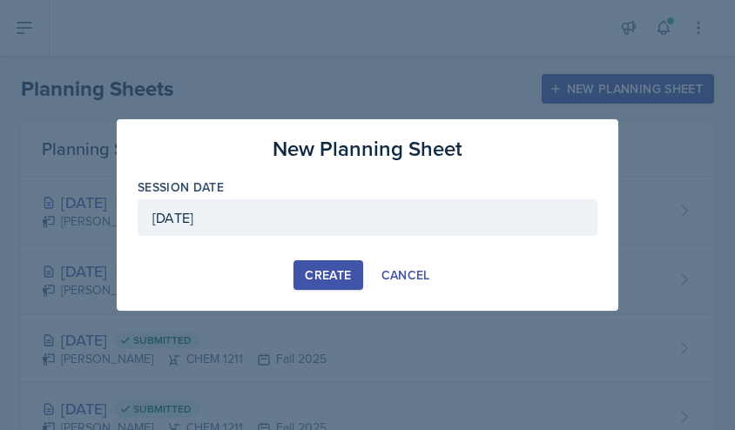
click at [336, 272] on div "Create" at bounding box center [328, 275] width 46 height 14
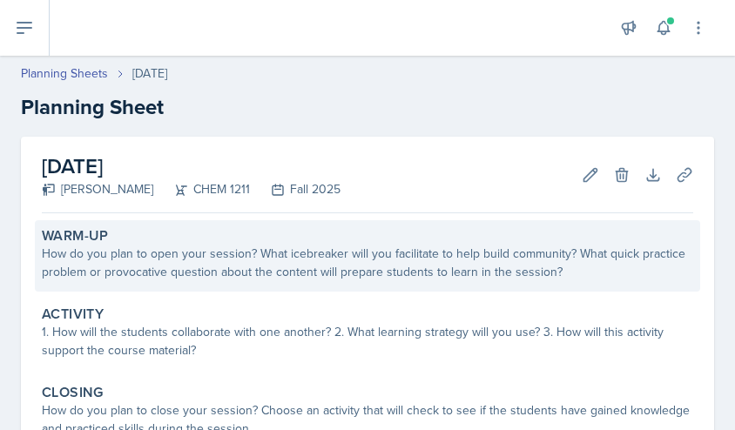
click at [190, 255] on div "How do you plan to open your session? What icebreaker will you facilitate to he…" at bounding box center [367, 263] width 651 height 37
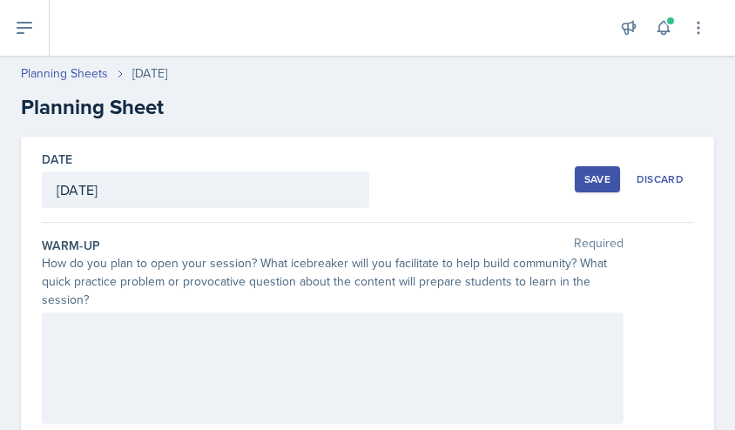
click at [125, 339] on div at bounding box center [332, 367] width 581 height 111
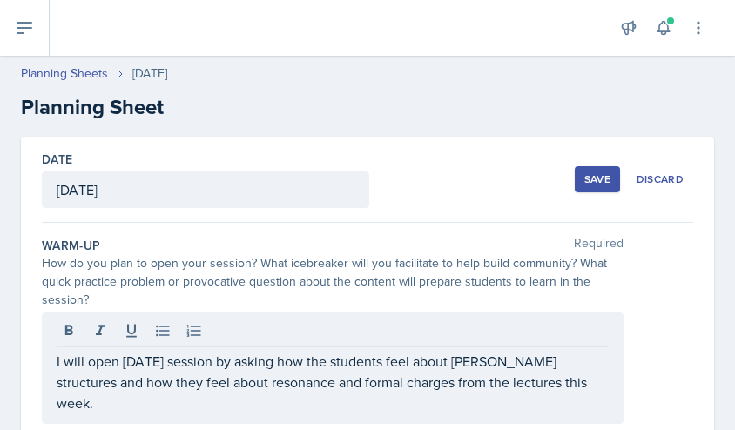
click at [584, 185] on div "Save" at bounding box center [597, 179] width 26 height 14
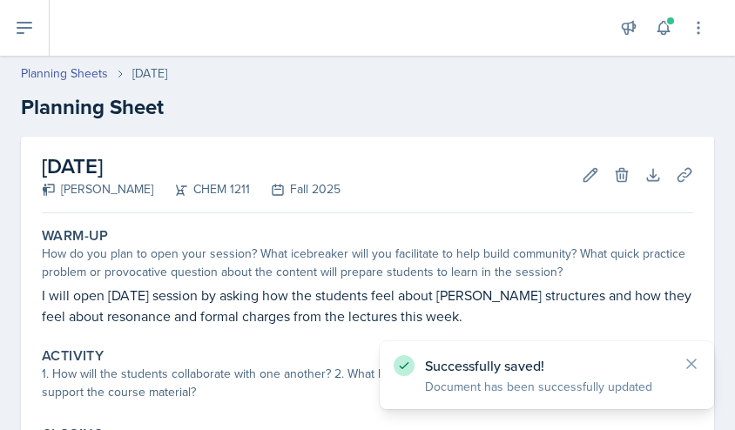
click at [574, 6] on div at bounding box center [335, 28] width 542 height 56
